Goal: Task Accomplishment & Management: Use online tool/utility

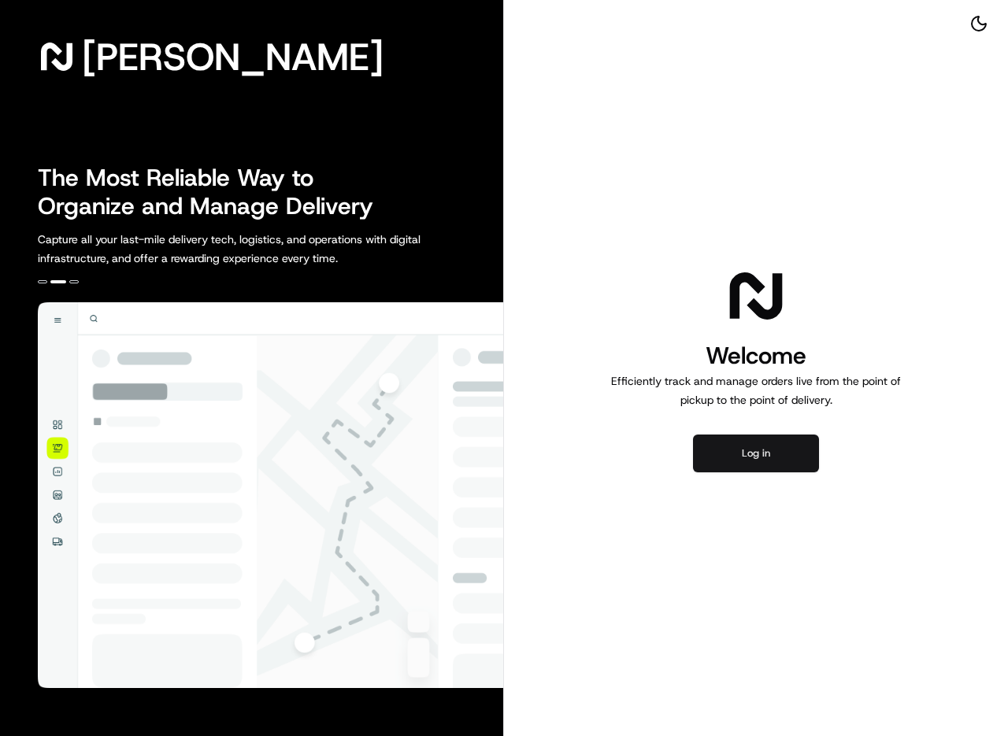
click at [768, 447] on button "Log in" at bounding box center [756, 454] width 126 height 38
